Goal: Task Accomplishment & Management: Use online tool/utility

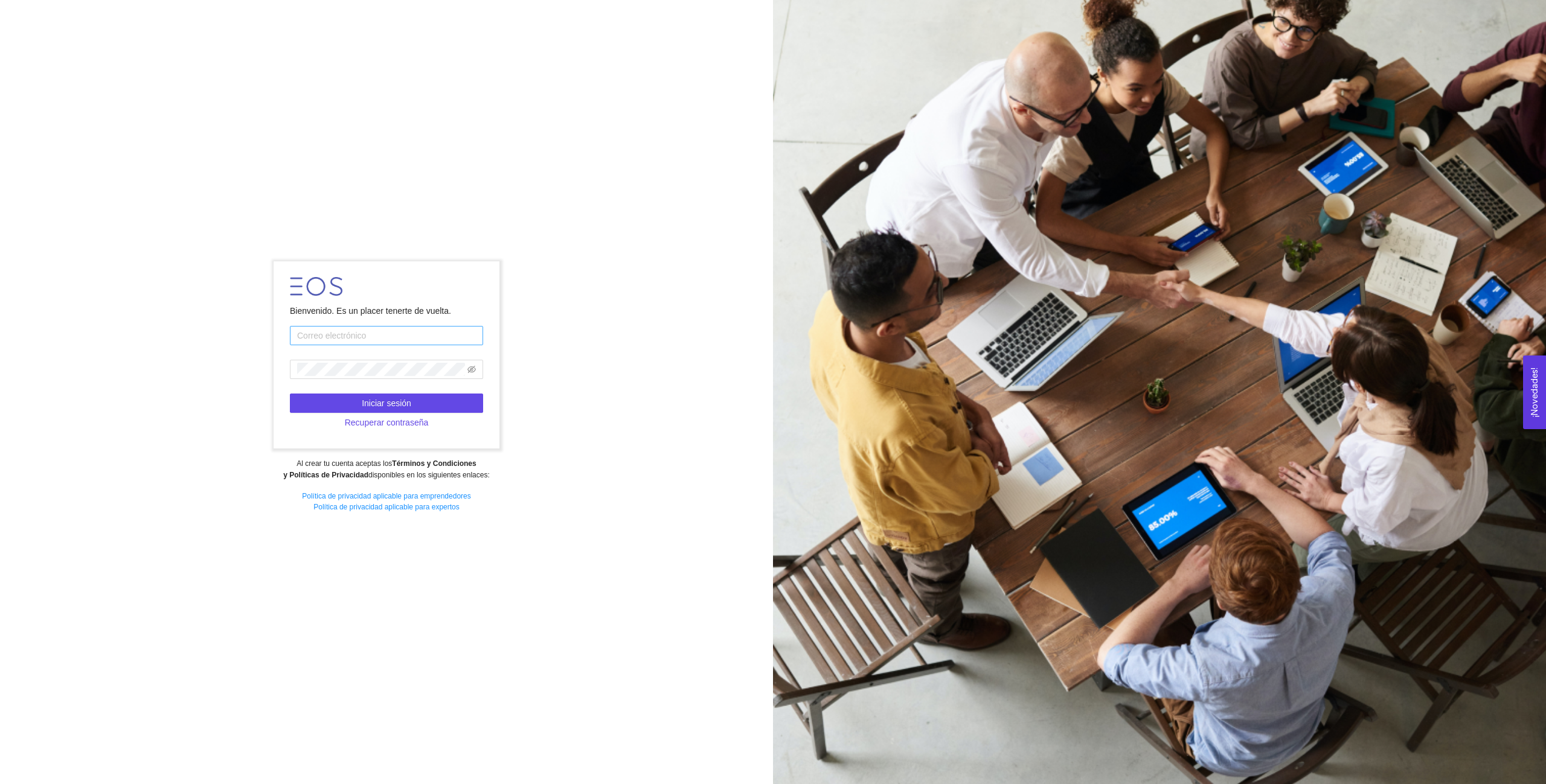
click at [346, 334] on input "text" at bounding box center [386, 335] width 193 height 19
type input "[EMAIL_ADDRESS][DOMAIN_NAME]"
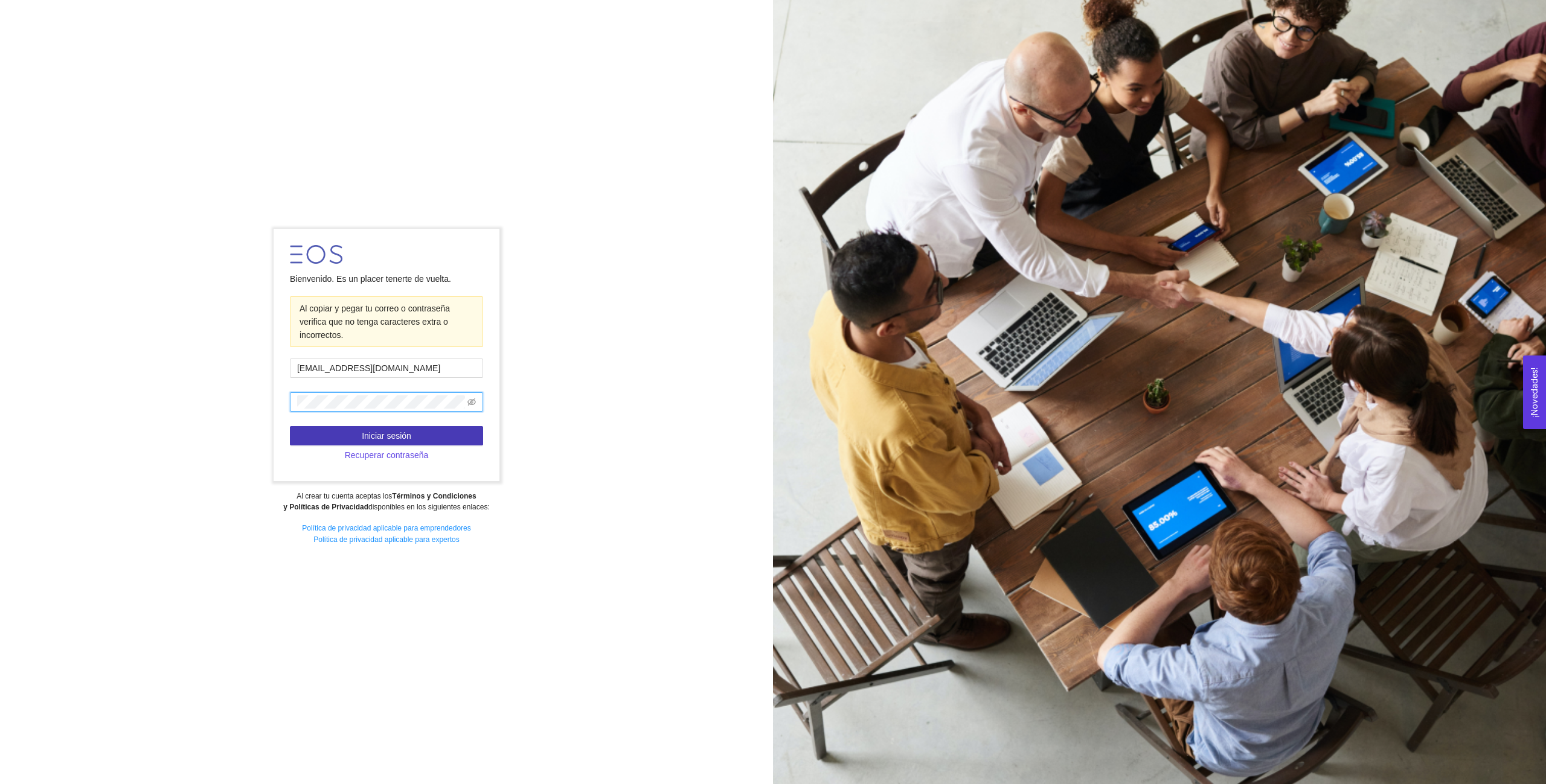
click at [371, 436] on span "Iniciar sesión" at bounding box center [386, 436] width 50 height 14
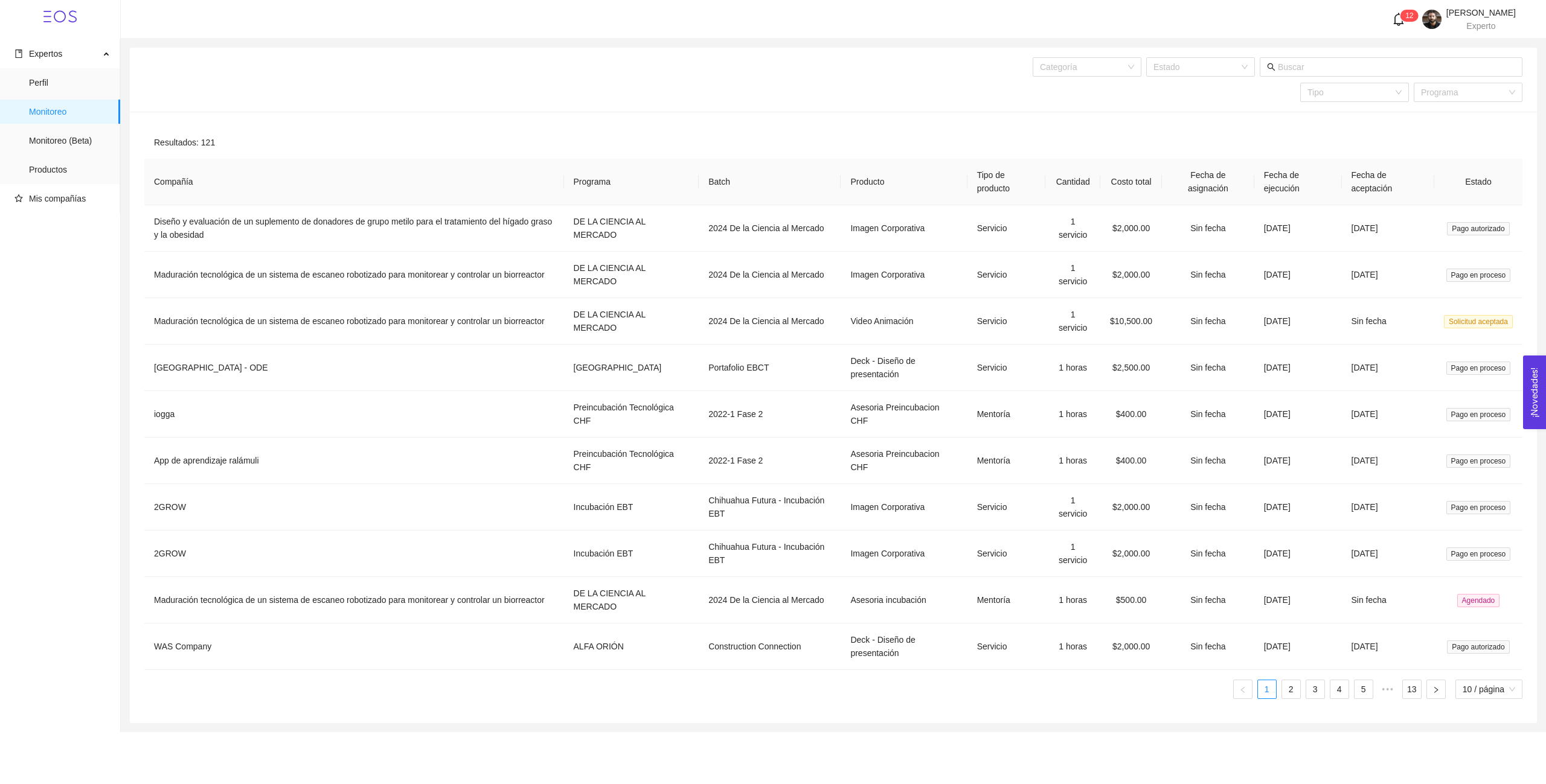
click at [1392, 21] on icon "bell" at bounding box center [1398, 19] width 14 height 14
click at [1111, 122] on div "Resultados: 121 Compañía Programa Batch Producto Tipo de producto Cantidad Cost…" at bounding box center [833, 417] width 1407 height 612
click at [80, 145] on span "Monitoreo (Beta)" at bounding box center [70, 141] width 82 height 24
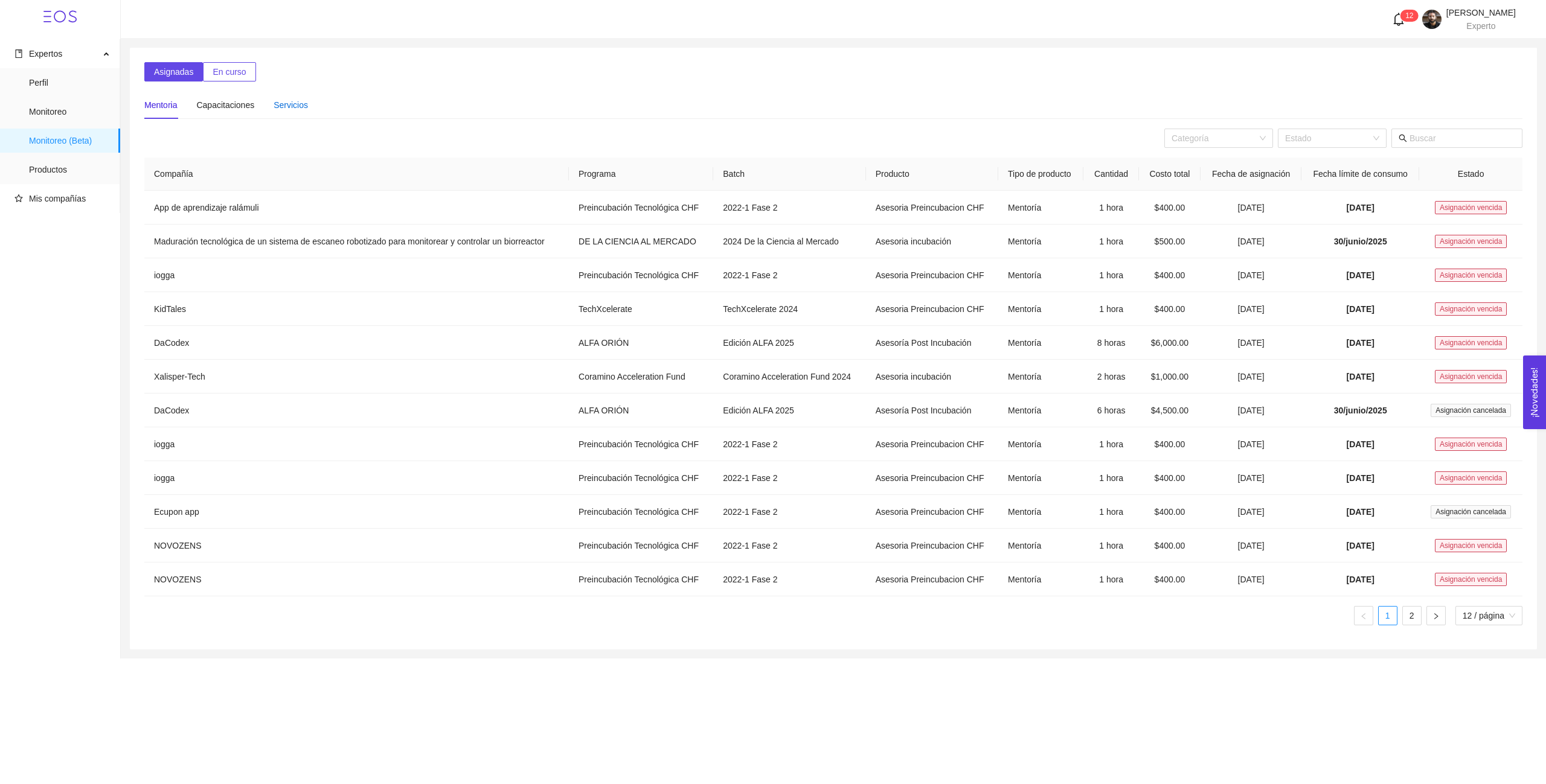
click at [299, 103] on div "Servicios" at bounding box center [290, 104] width 34 height 14
